Goal: Transaction & Acquisition: Purchase product/service

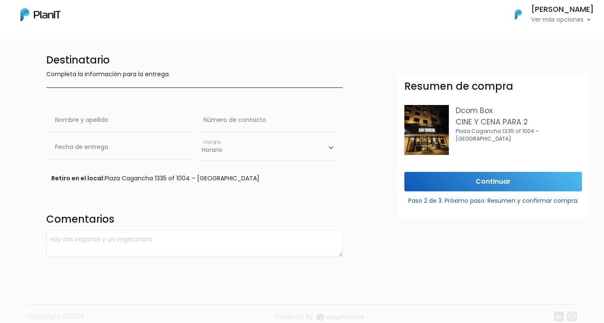
click at [262, 179] on div "Retiro en el local: [STREET_ADDRESS]" at bounding box center [194, 178] width 287 height 9
click at [167, 123] on input "text" at bounding box center [121, 121] width 142 height 24
click at [244, 120] on input "text" at bounding box center [269, 121] width 142 height 24
click at [137, 123] on input "text" at bounding box center [121, 121] width 142 height 24
type input "[PERSON_NAME]"
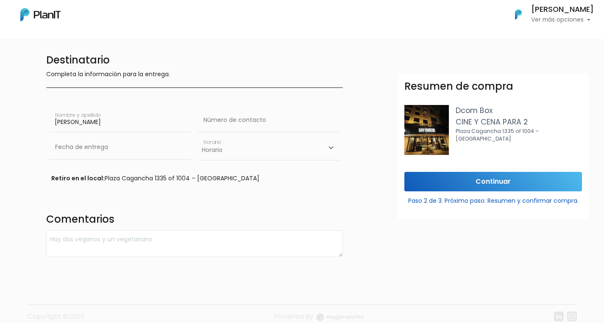
click at [113, 135] on div "[PERSON_NAME] Nombre y apellido" at bounding box center [121, 122] width 142 height 27
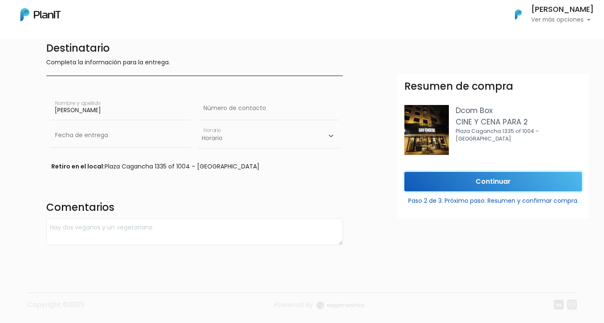
click at [430, 186] on input "Continuar" at bounding box center [493, 182] width 178 height 20
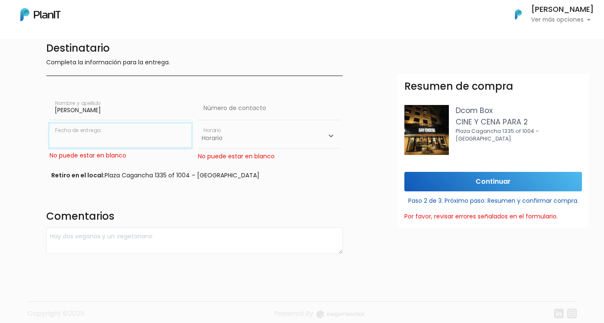
click at [186, 136] on input "text" at bounding box center [121, 136] width 142 height 24
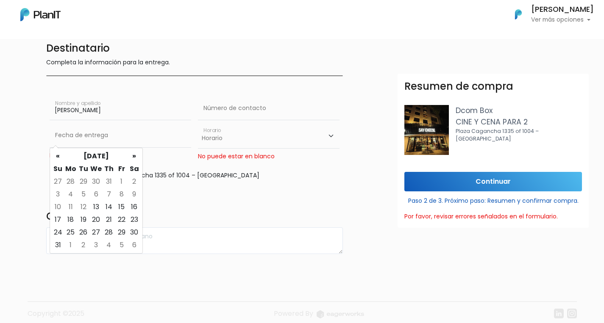
click at [285, 132] on select "Horario 10:00 - 12:00 14:00 - 16:00 16:00 - 18:00" at bounding box center [269, 136] width 142 height 25
